Goal: Task Accomplishment & Management: Use online tool/utility

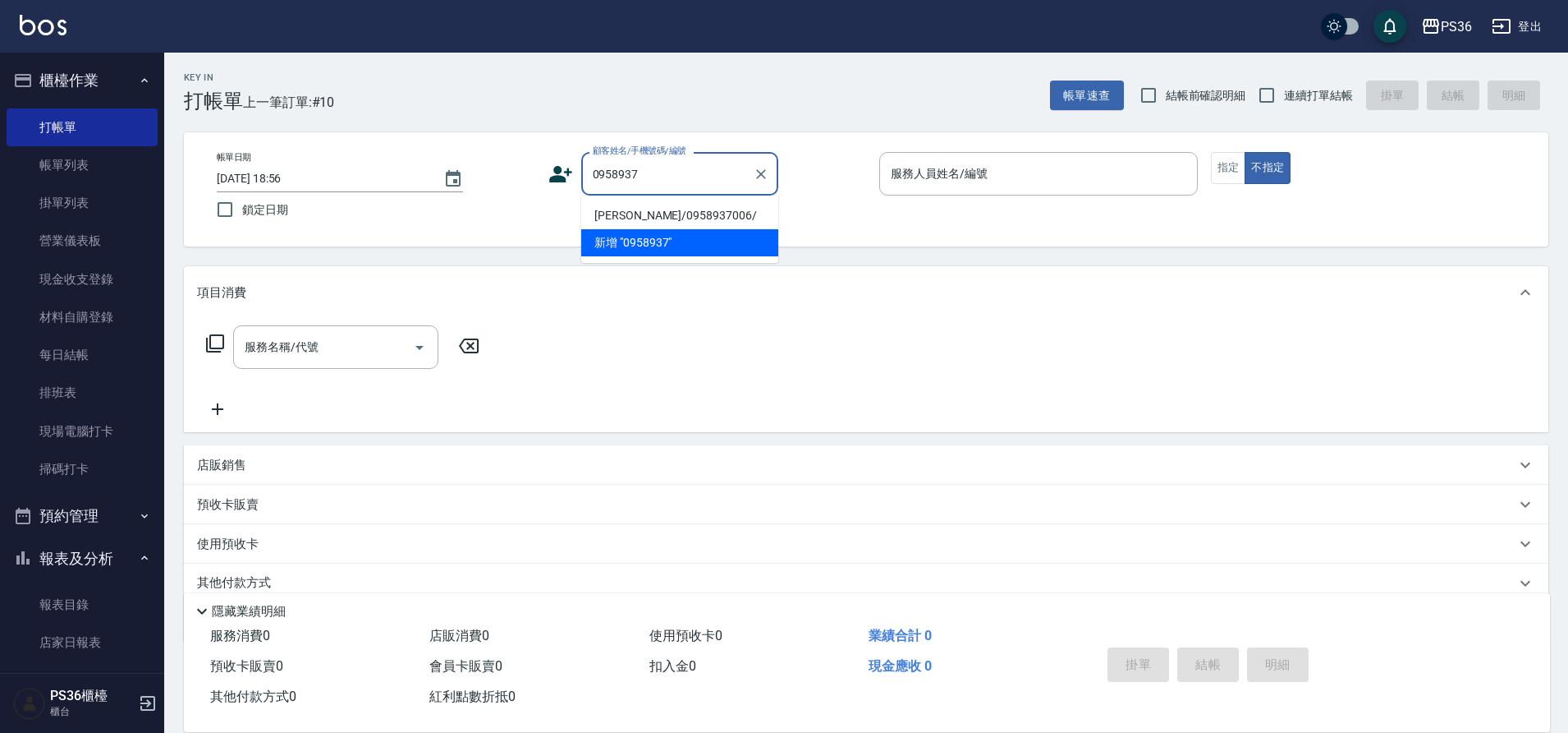
click at [666, 215] on li "[PERSON_NAME]/0958937006/" at bounding box center [680, 216] width 197 height 27
type input "[PERSON_NAME]/0958937006/"
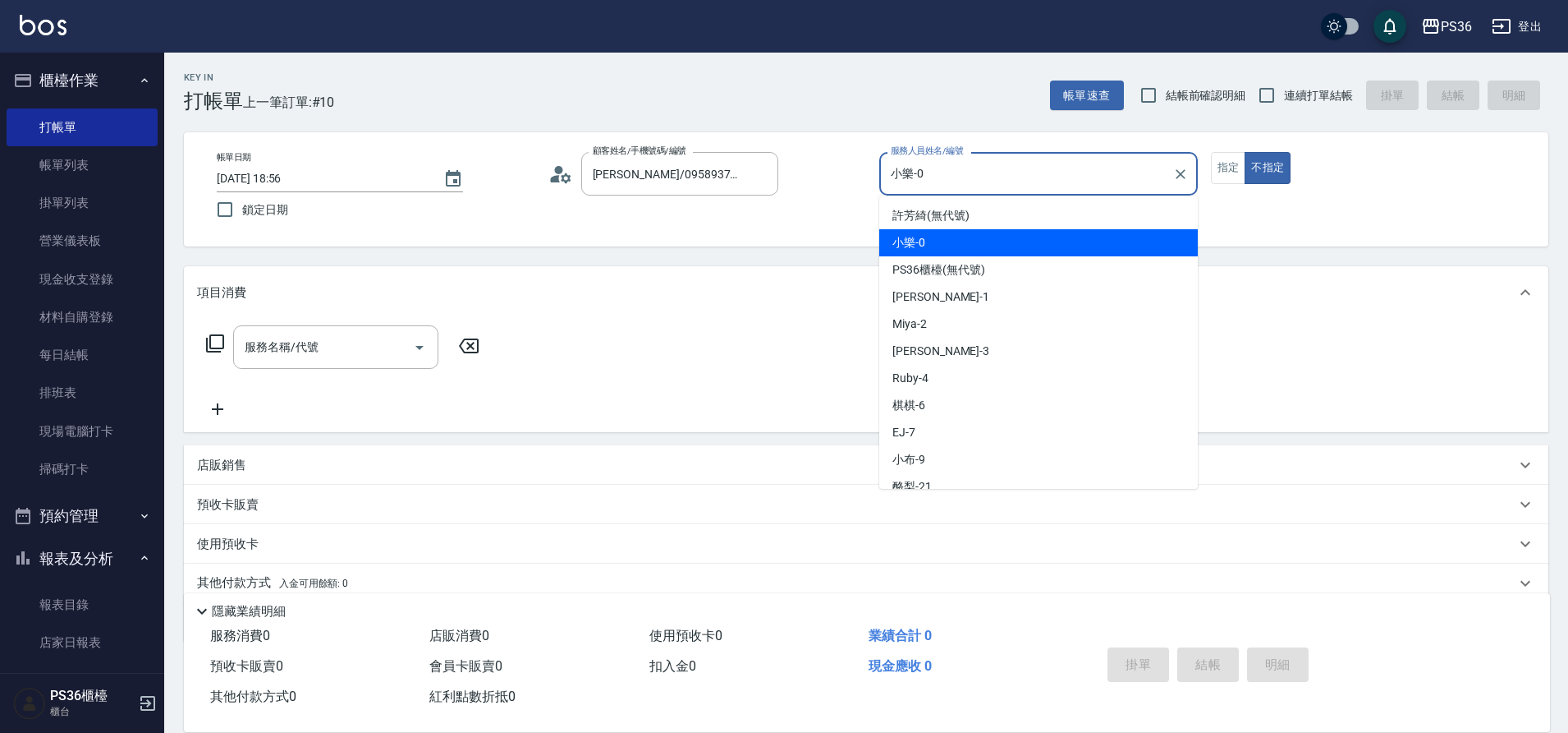
drag, startPoint x: 936, startPoint y: 178, endPoint x: 884, endPoint y: 183, distance: 52.2
click at [884, 183] on div "小樂-0 服務人員姓名/編號" at bounding box center [1039, 173] width 319 height 44
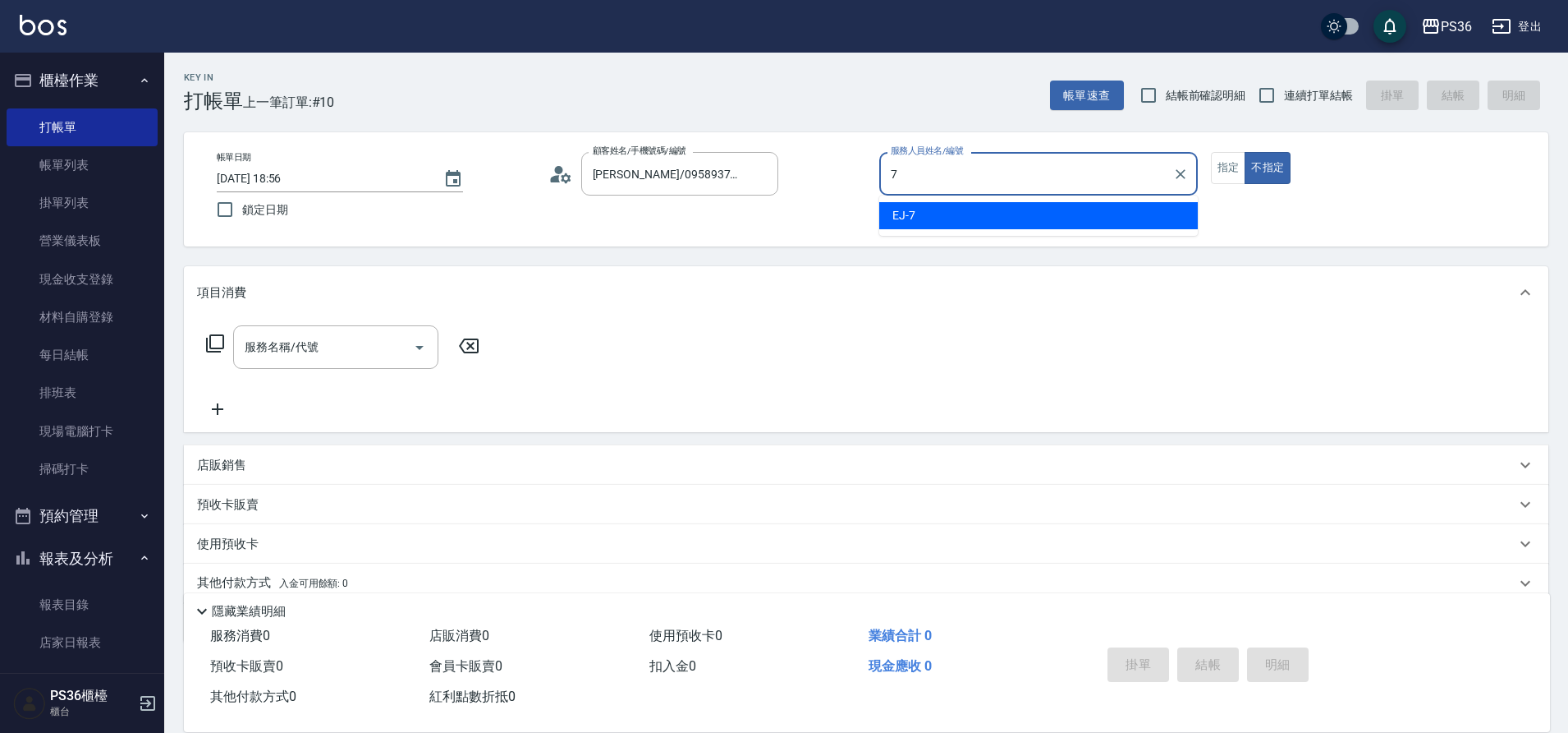
type input "7"
type button "false"
type input "EJ-7"
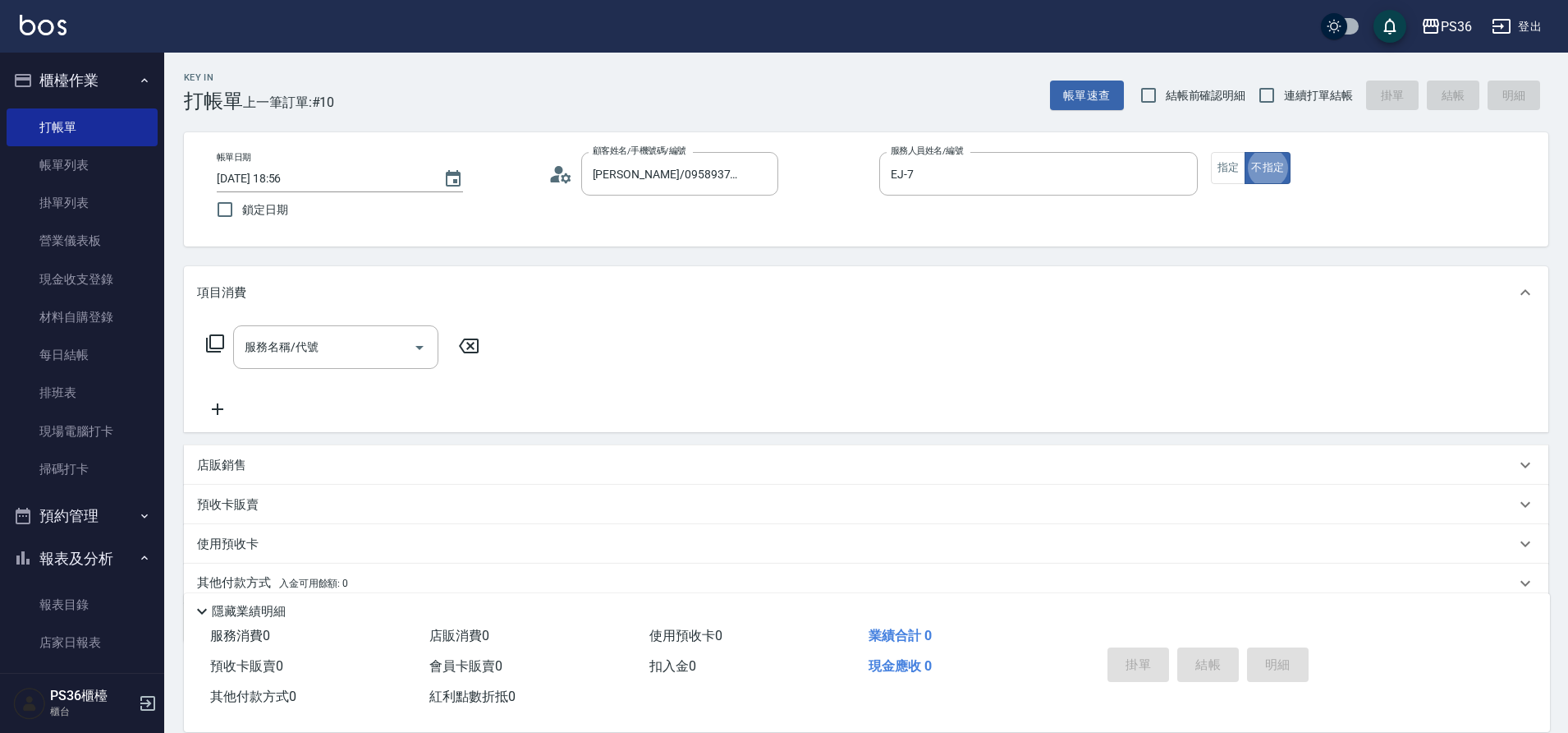
click at [212, 343] on icon at bounding box center [215, 343] width 19 height 19
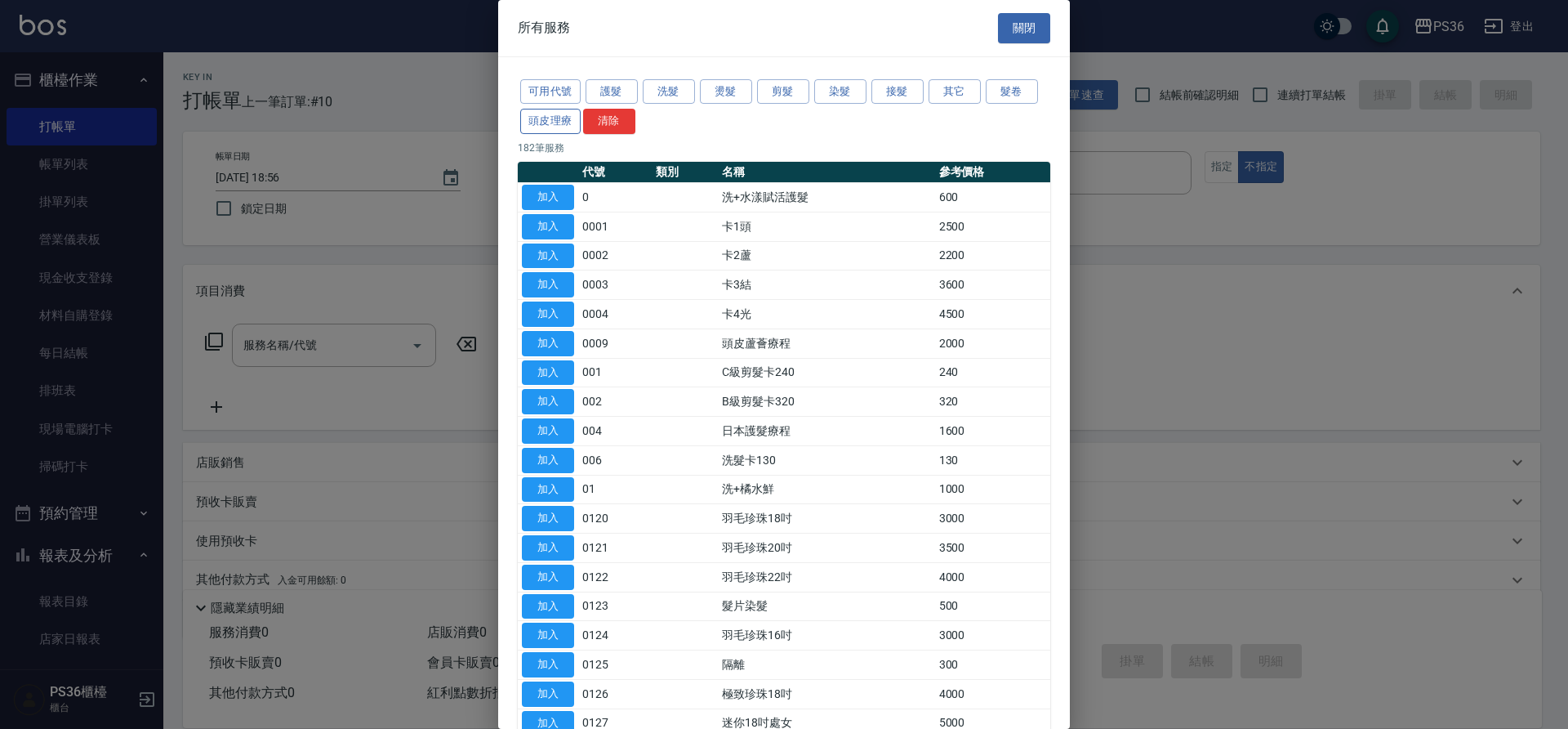
click at [557, 125] on button "頭皮理療" at bounding box center [550, 121] width 61 height 25
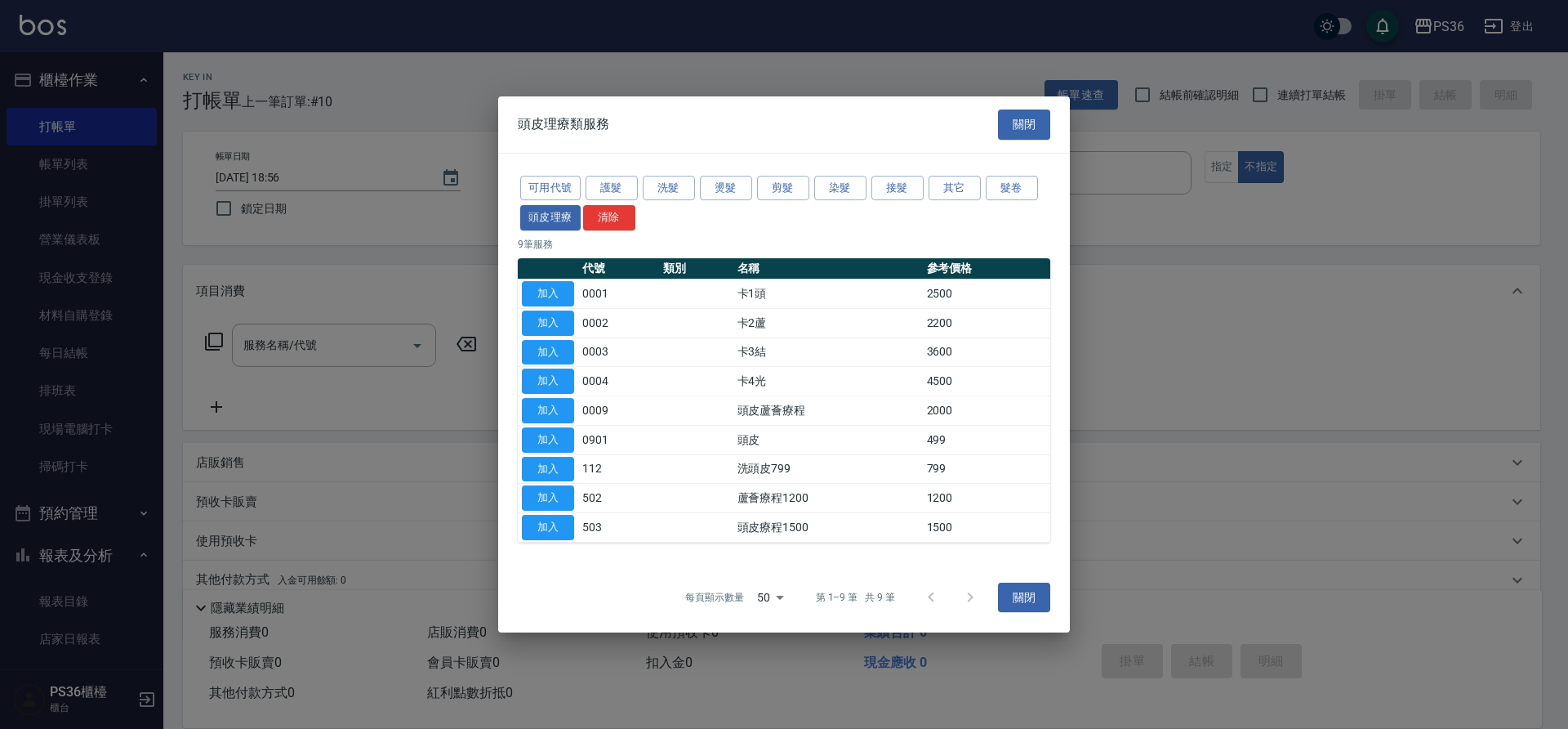
drag, startPoint x: 547, startPoint y: 523, endPoint x: 563, endPoint y: 514, distance: 18.4
click at [549, 523] on button "加入" at bounding box center [548, 527] width 52 height 25
type input "頭皮療程1500(503)"
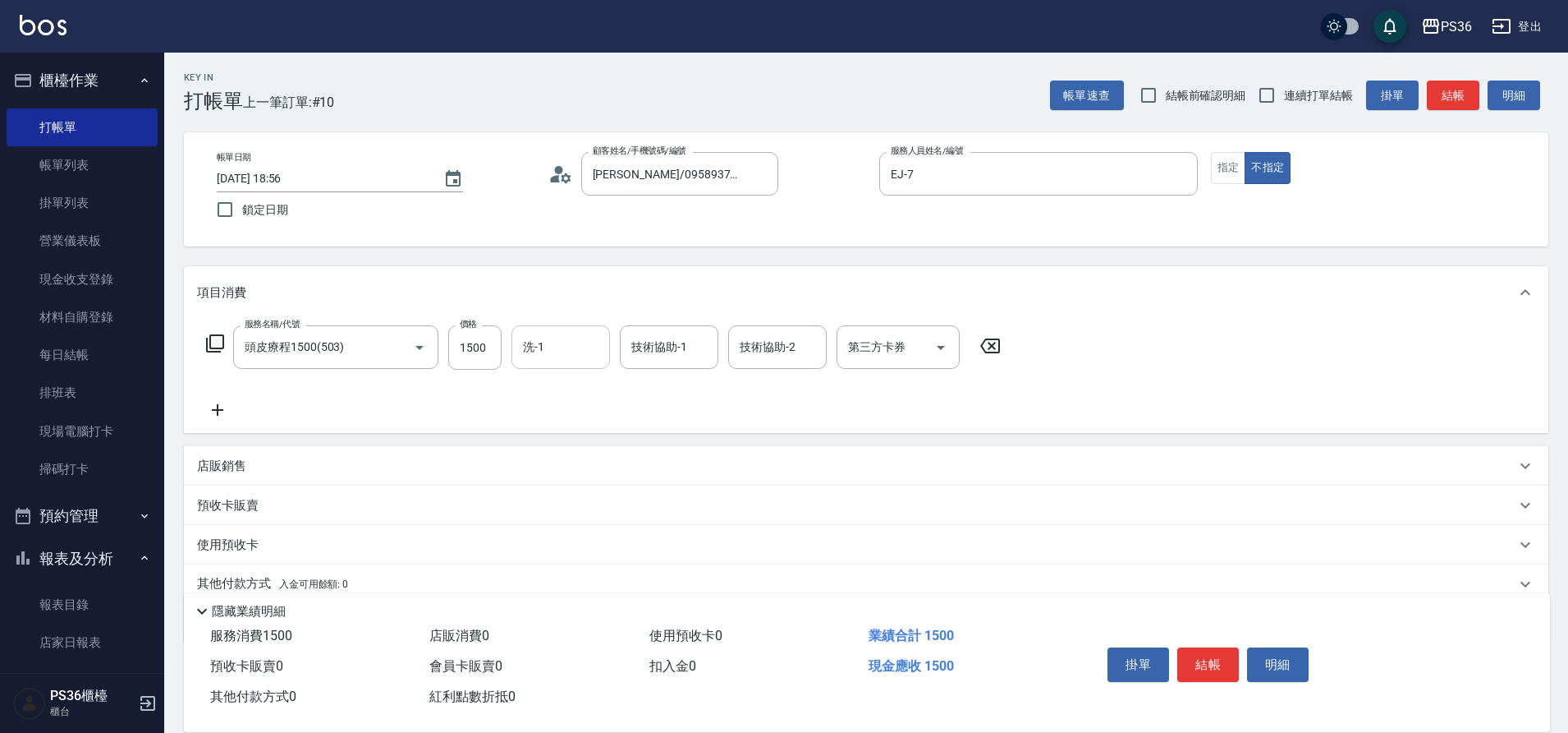
click at [581, 362] on input "洗-1" at bounding box center [561, 347] width 84 height 29
type input "酪梨-21"
click at [1197, 664] on button "結帳" at bounding box center [1208, 664] width 62 height 35
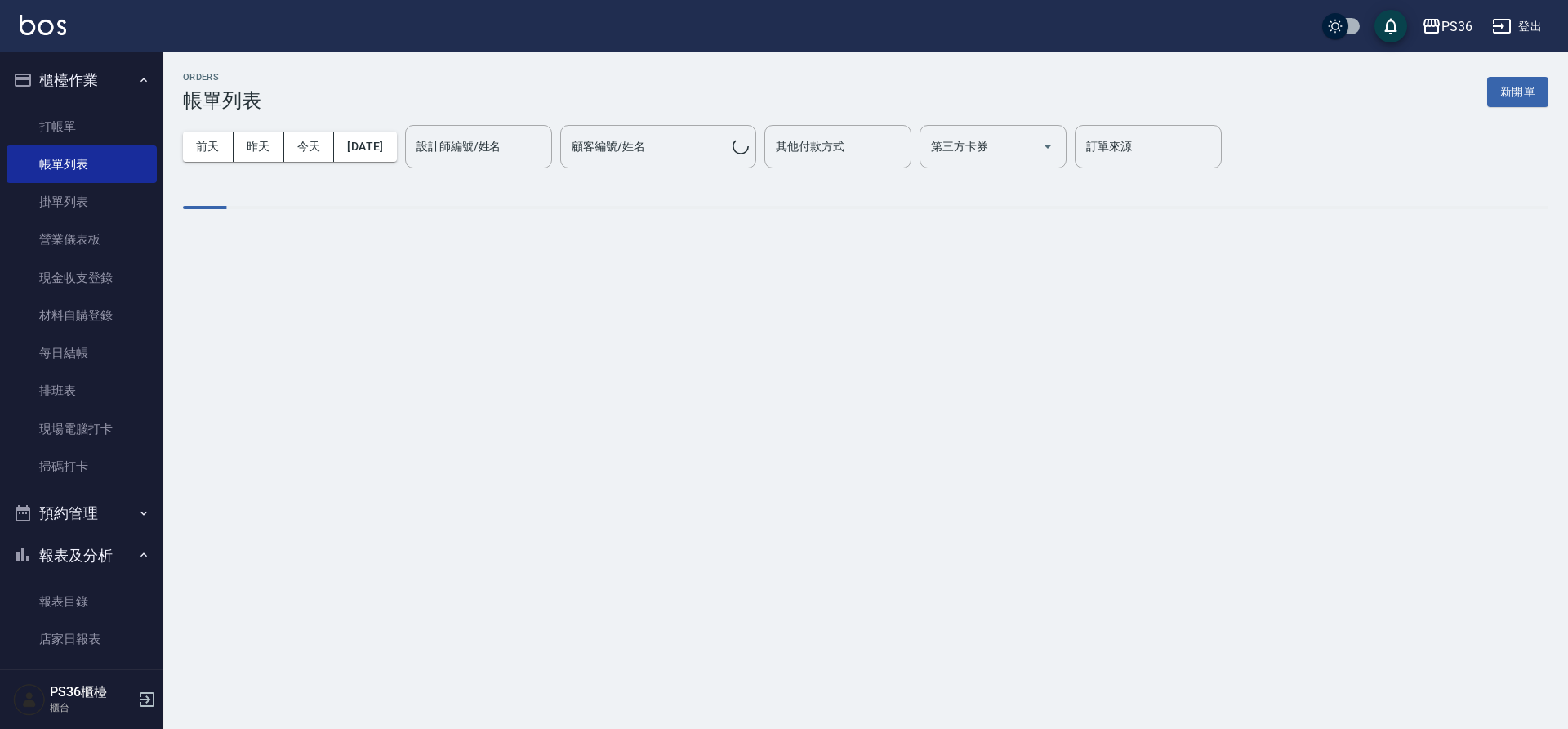
click at [516, 145] on div "設計師編號/姓名 設計師編號/姓名" at bounding box center [478, 146] width 147 height 43
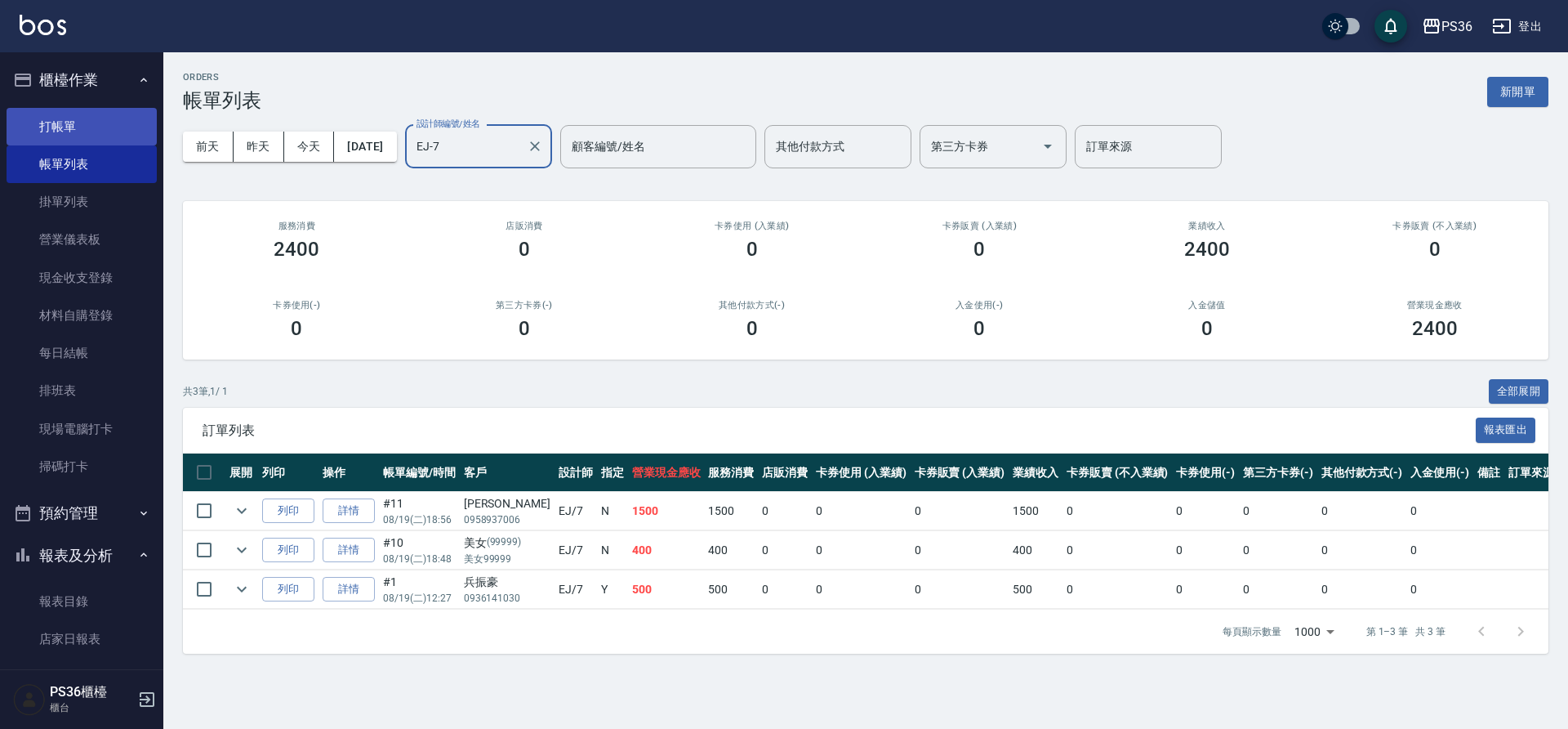
type input "EJ-7"
click at [74, 114] on link "打帳單" at bounding box center [82, 126] width 150 height 38
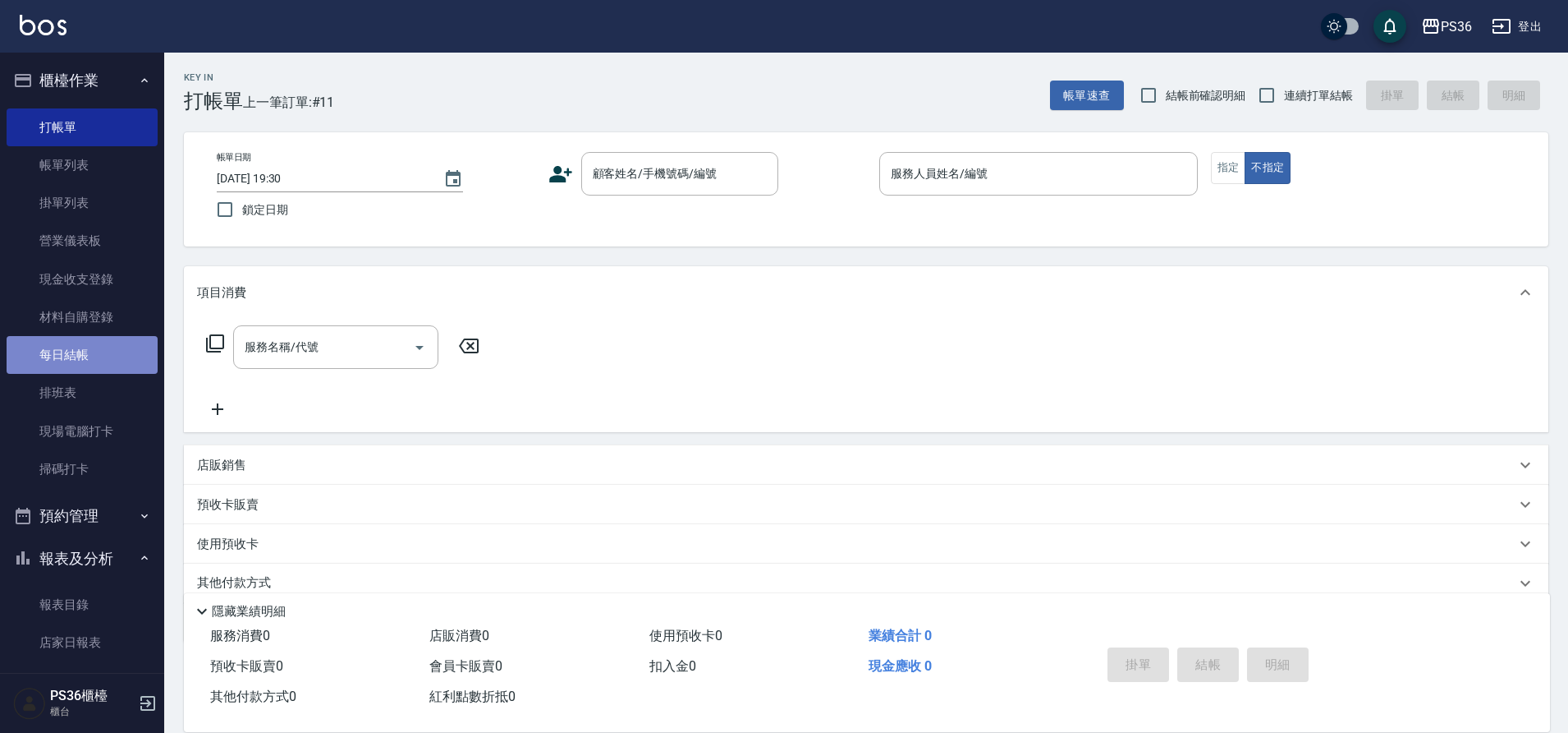
click at [89, 357] on link "每日結帳" at bounding box center [82, 354] width 151 height 38
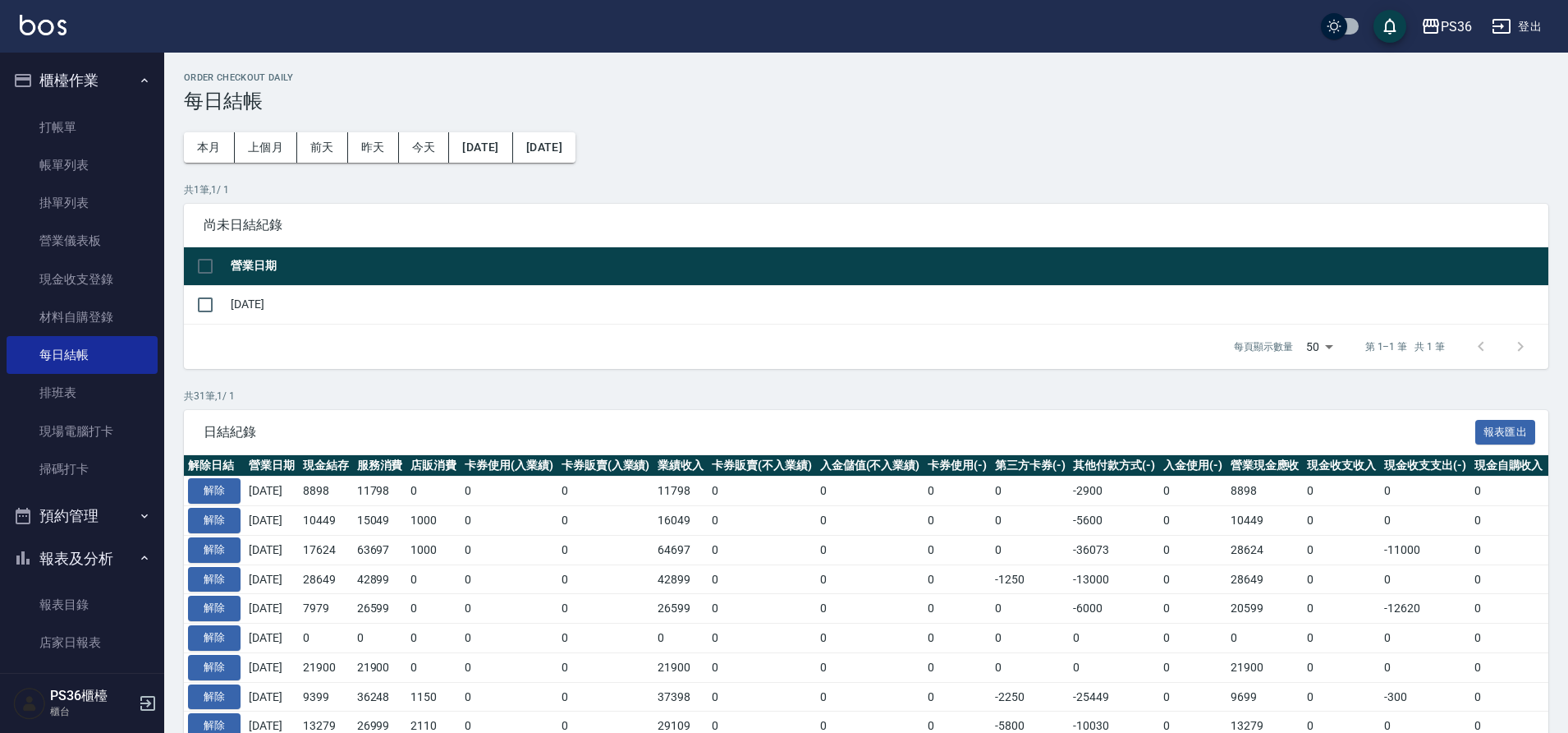
click at [234, 303] on td "[DATE]" at bounding box center [887, 305] width 1322 height 39
click at [203, 298] on input "checkbox" at bounding box center [206, 305] width 35 height 35
checkbox input "true"
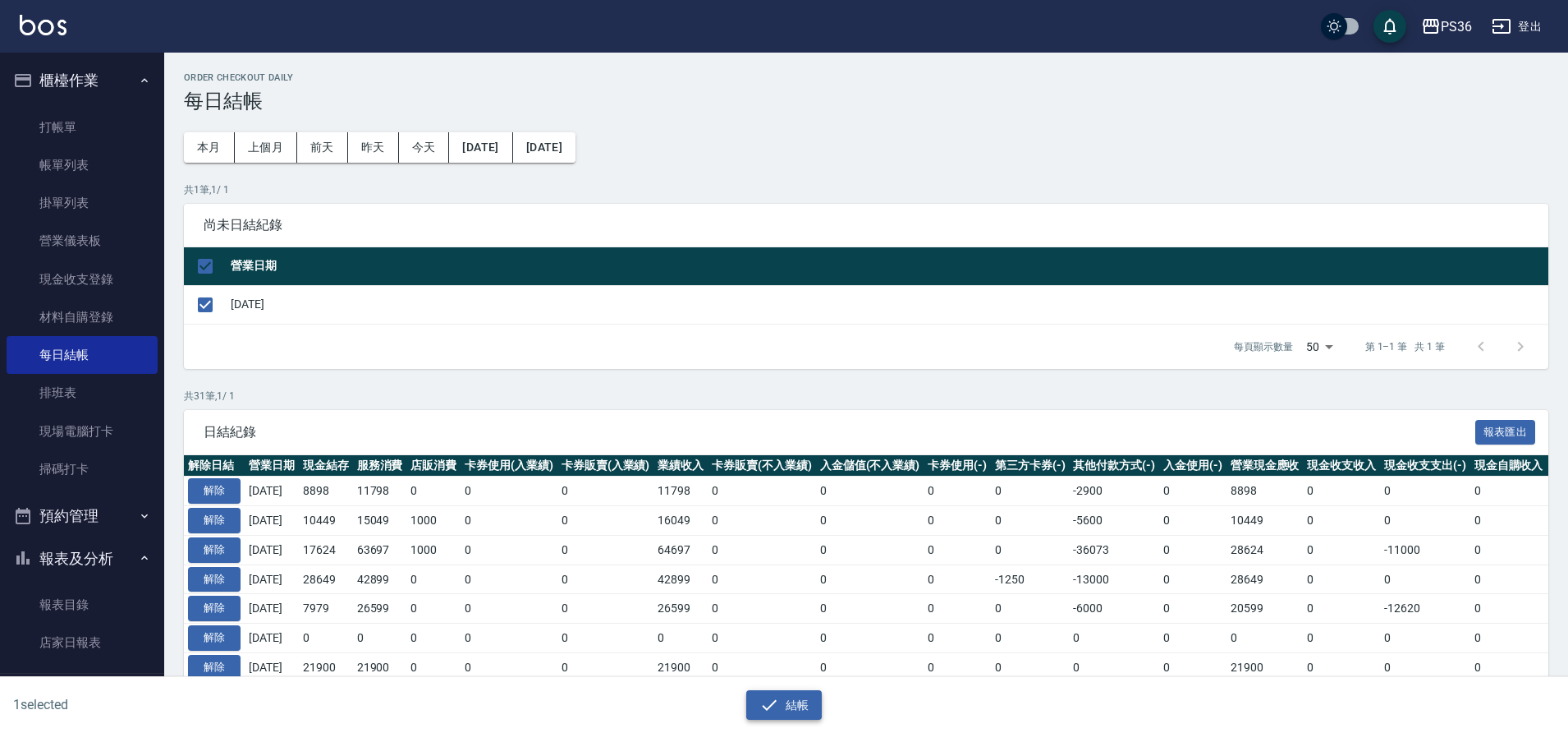
click at [782, 701] on button "結帳" at bounding box center [784, 704] width 76 height 30
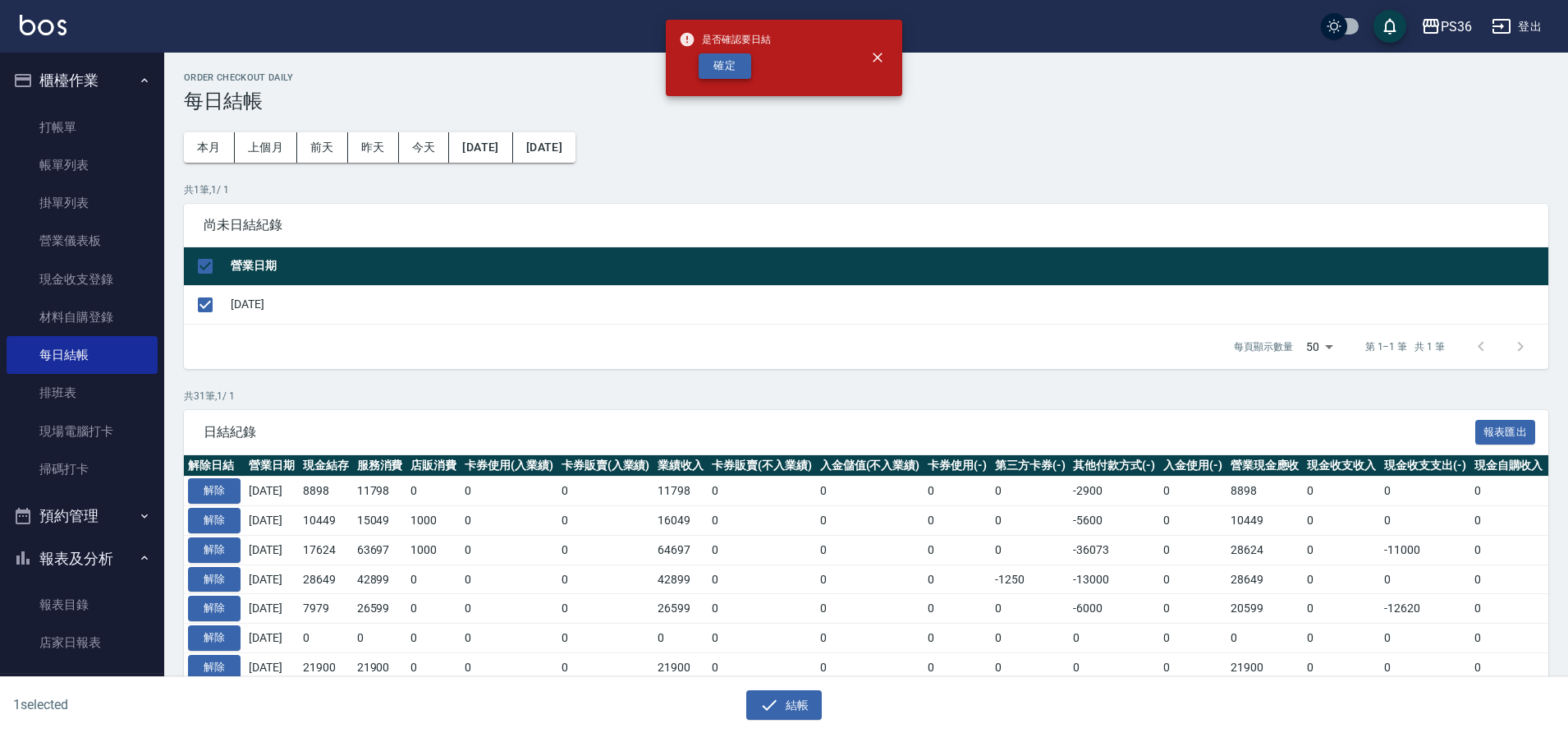
click at [722, 62] on button "確定" at bounding box center [725, 66] width 52 height 25
checkbox input "false"
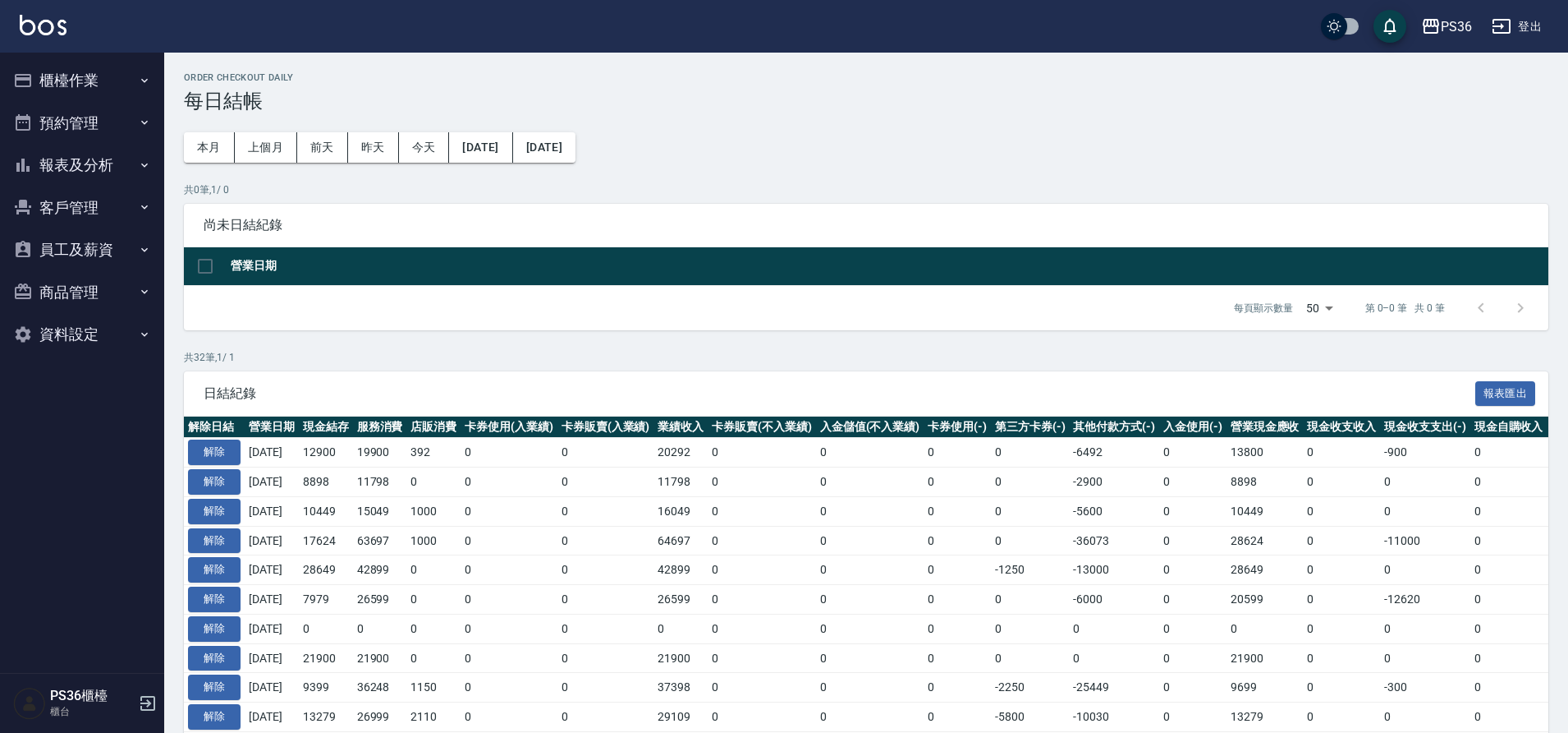
click at [88, 161] on button "報表及分析" at bounding box center [82, 165] width 151 height 43
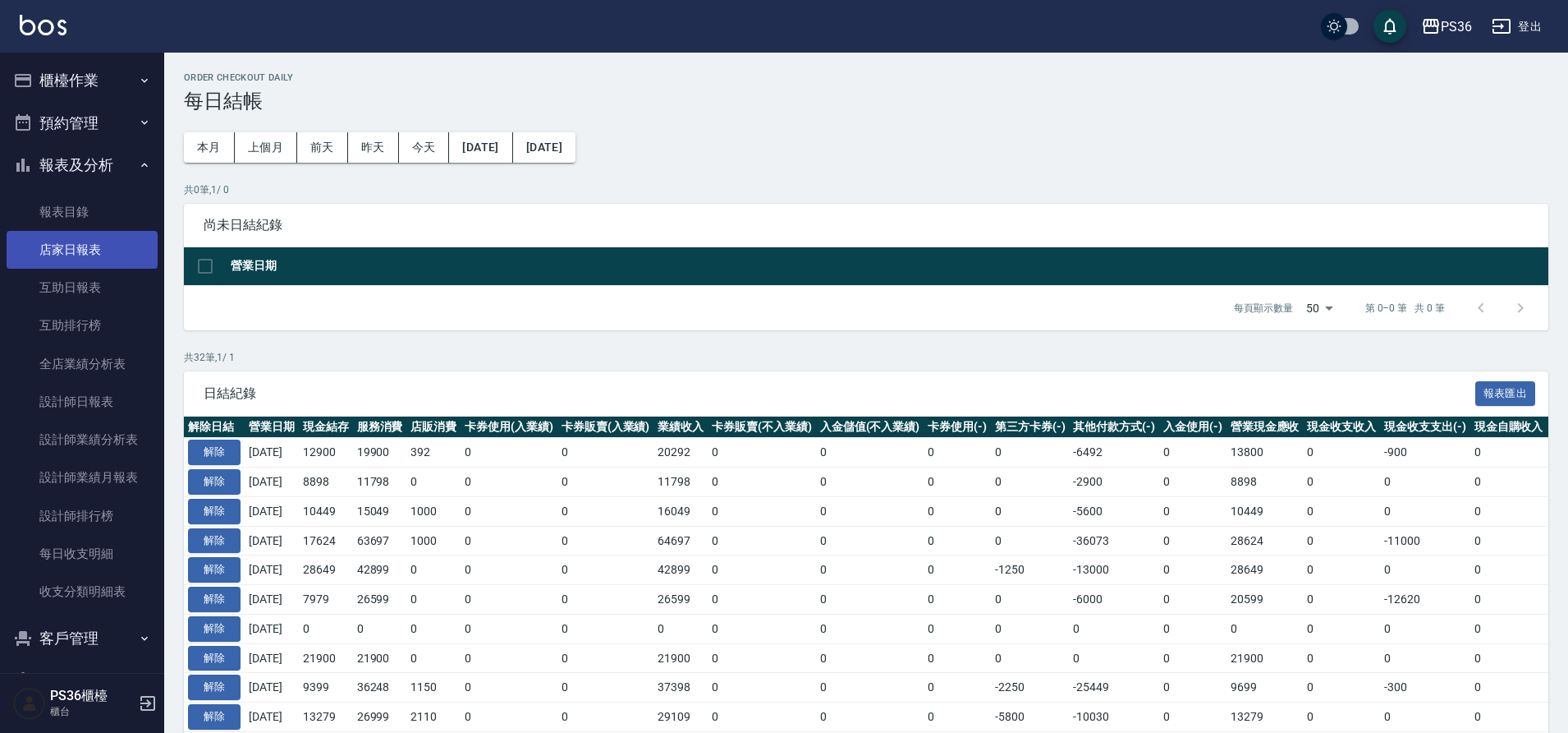
click at [82, 254] on link "店家日報表" at bounding box center [82, 249] width 151 height 38
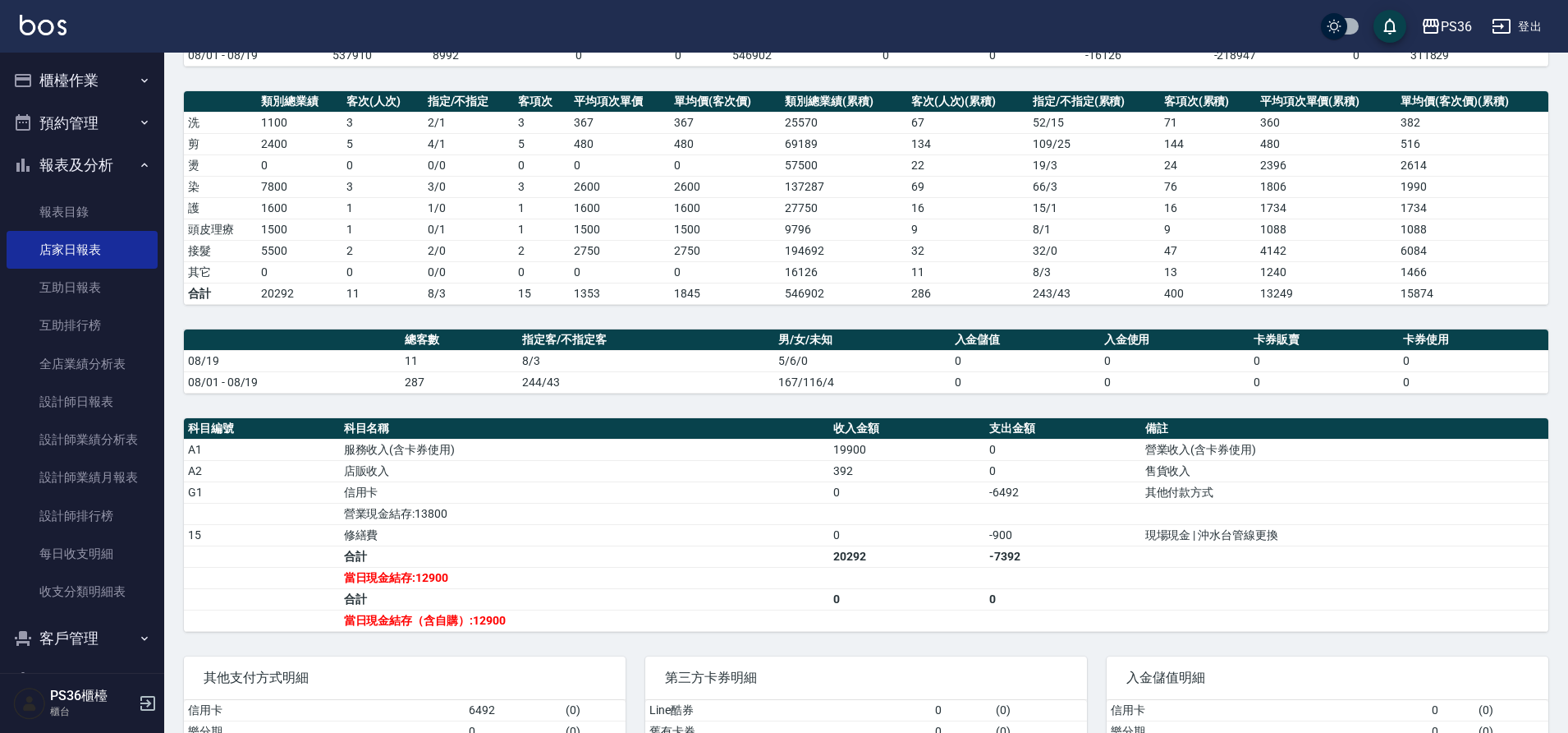
scroll to position [332, 0]
